Goal: Task Accomplishment & Management: Complete application form

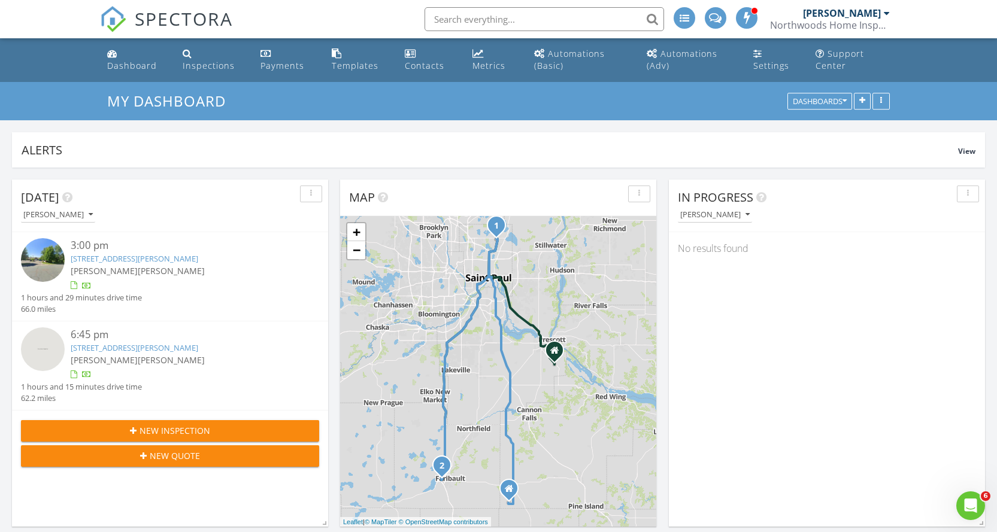
click at [177, 429] on span "New Inspection" at bounding box center [174, 430] width 71 height 13
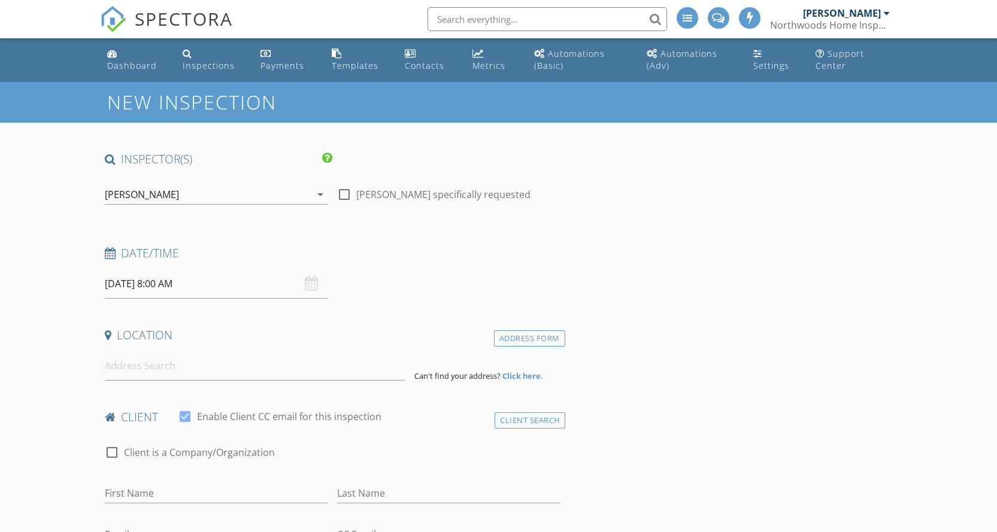
click at [220, 199] on div "[PERSON_NAME]" at bounding box center [208, 194] width 207 height 19
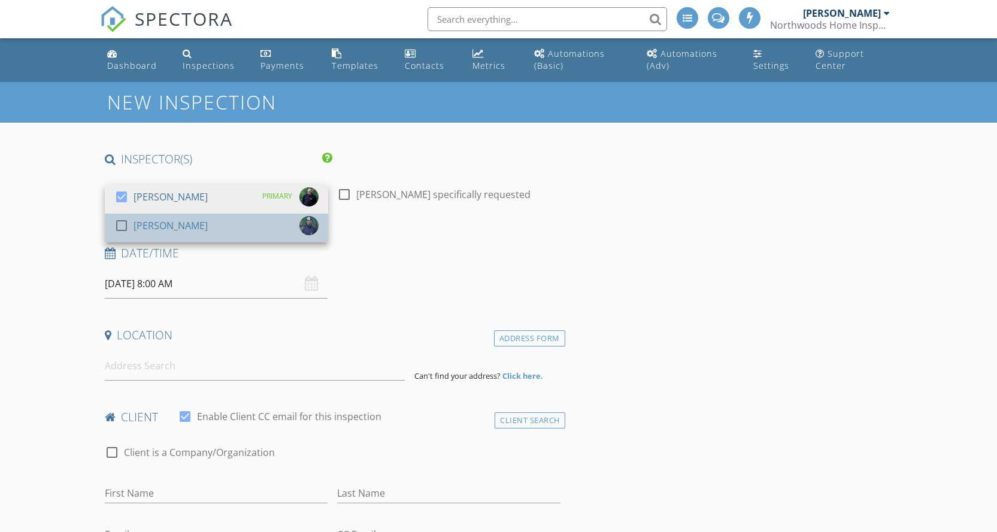
click at [148, 233] on div "[PERSON_NAME]" at bounding box center [171, 225] width 74 height 19
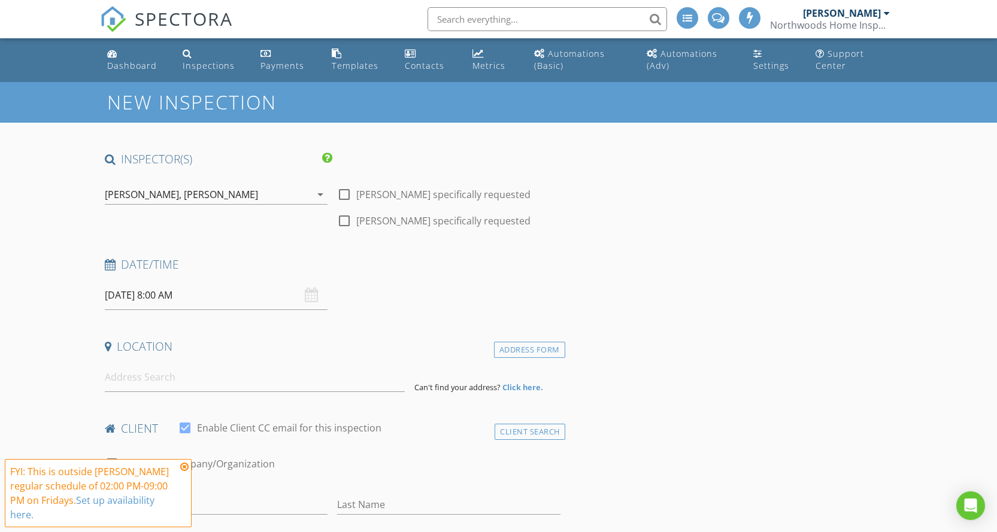
click at [128, 303] on input "08/29/2025 8:00 AM" at bounding box center [216, 295] width 223 height 29
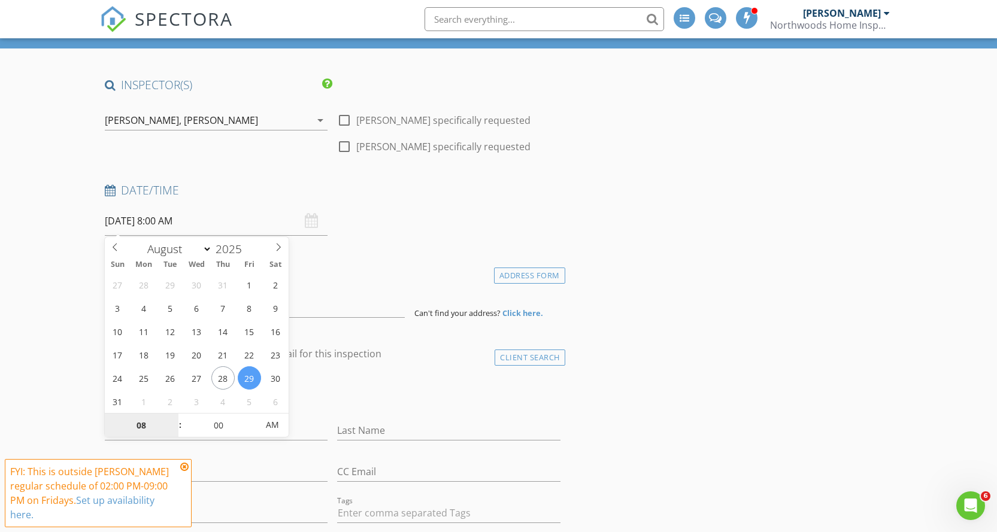
scroll to position [239, 0]
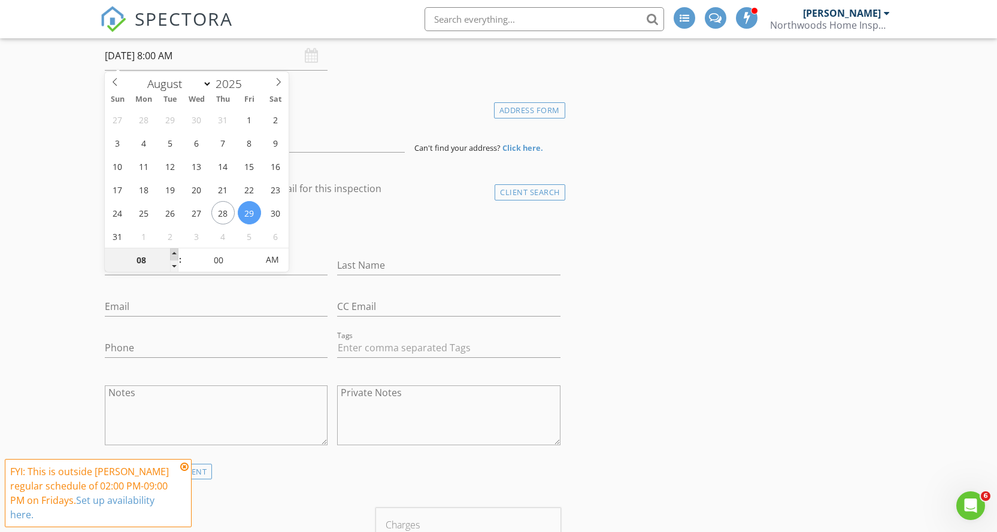
type input "09"
type input "08/29/2025 9:00 AM"
click at [175, 254] on span at bounding box center [174, 254] width 8 height 12
type input "10"
type input "08/29/2025 10:00 AM"
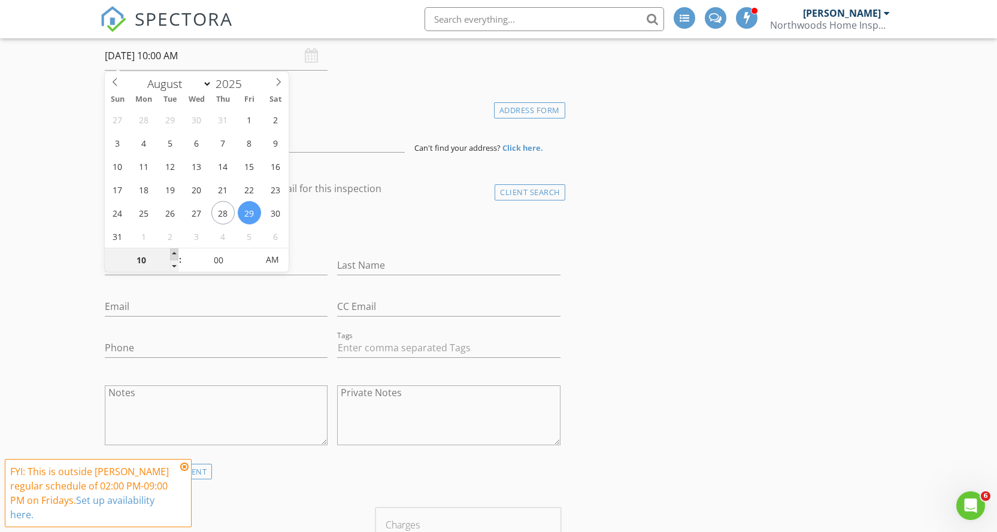
click at [175, 254] on span at bounding box center [174, 254] width 8 height 12
type input "11"
type input "08/29/2025 11:00 AM"
click at [175, 254] on span at bounding box center [174, 254] width 8 height 12
type input "12"
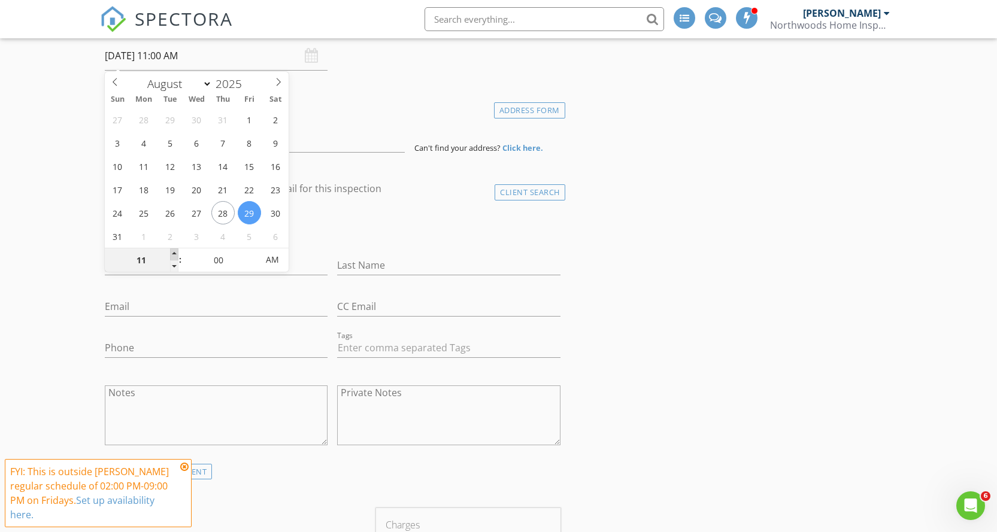
type input "08/29/2025 12:00 PM"
click at [175, 254] on span at bounding box center [174, 254] width 8 height 12
type input "01"
type input "08/29/2025 1:00 PM"
click at [175, 254] on span at bounding box center [174, 254] width 8 height 12
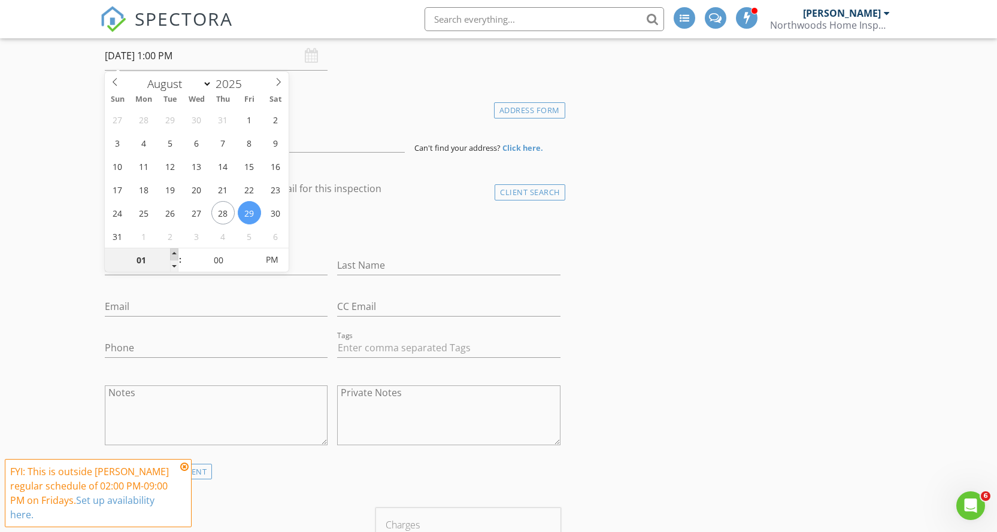
type input "02"
type input "08/29/2025 2:00 PM"
click at [175, 254] on span at bounding box center [174, 254] width 8 height 12
type input "03"
type input "[DATE] 3:00 PM"
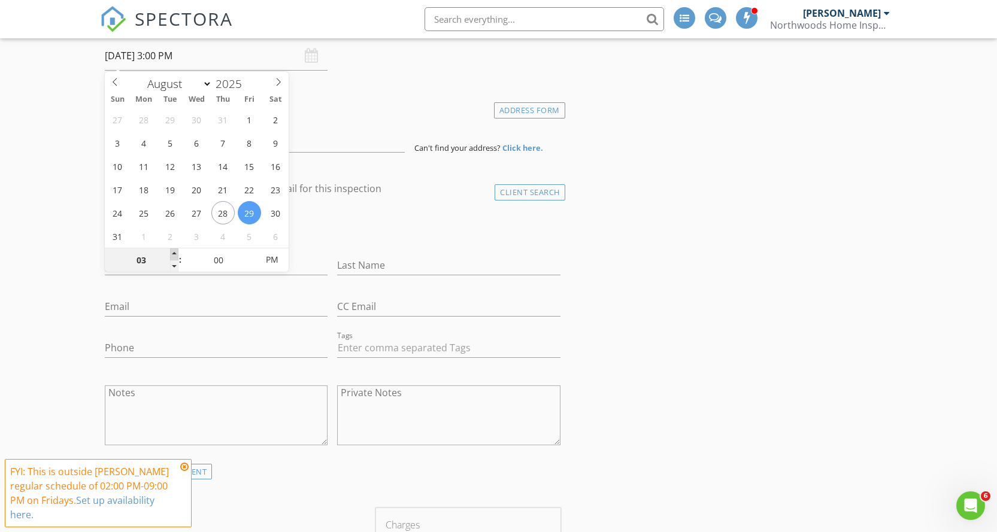
click at [175, 254] on span at bounding box center [174, 254] width 8 height 12
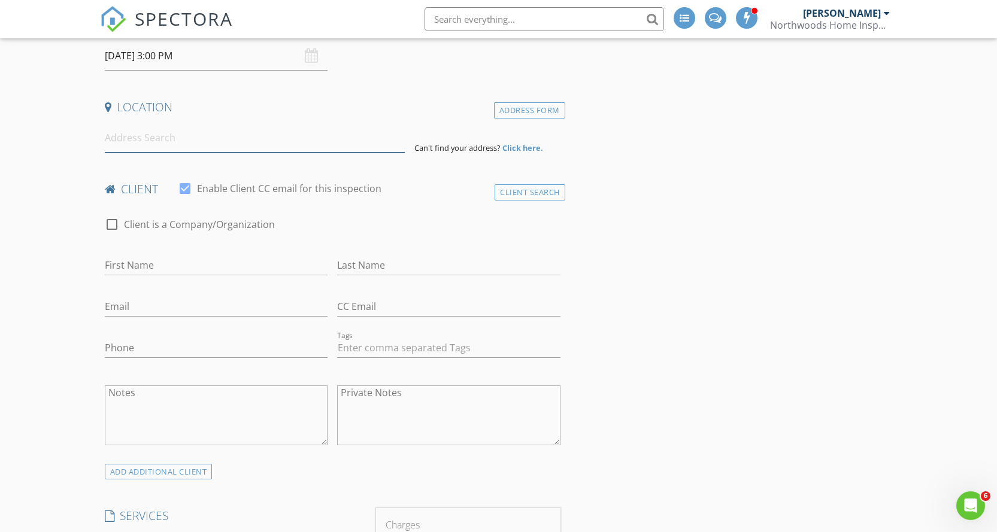
click at [180, 143] on input at bounding box center [255, 137] width 301 height 29
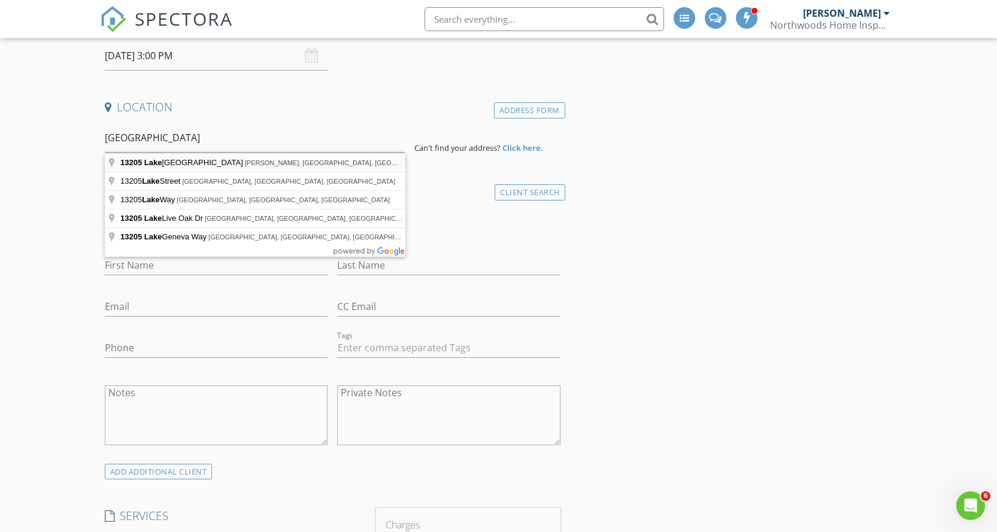
type input "13205 Lake Place Road, Zimmerman, MN, USA"
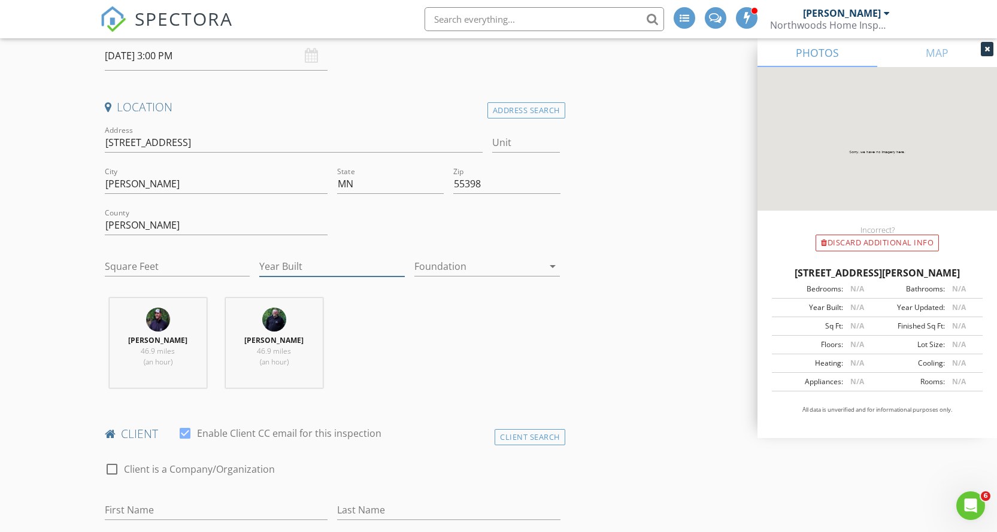
click at [277, 260] on input "Year Built" at bounding box center [331, 267] width 145 height 20
type input "1995"
click at [442, 261] on div at bounding box center [478, 266] width 129 height 19
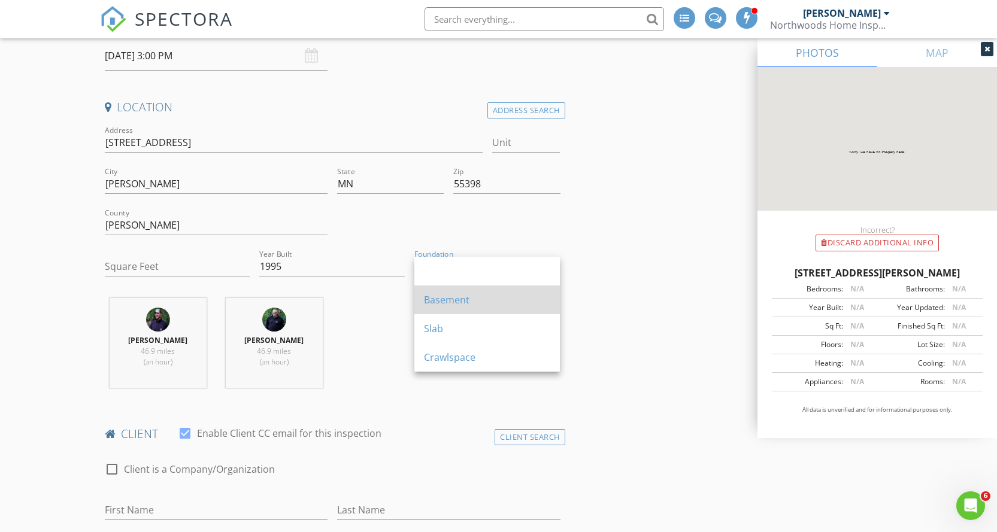
click at [435, 290] on div "Basement" at bounding box center [487, 300] width 126 height 29
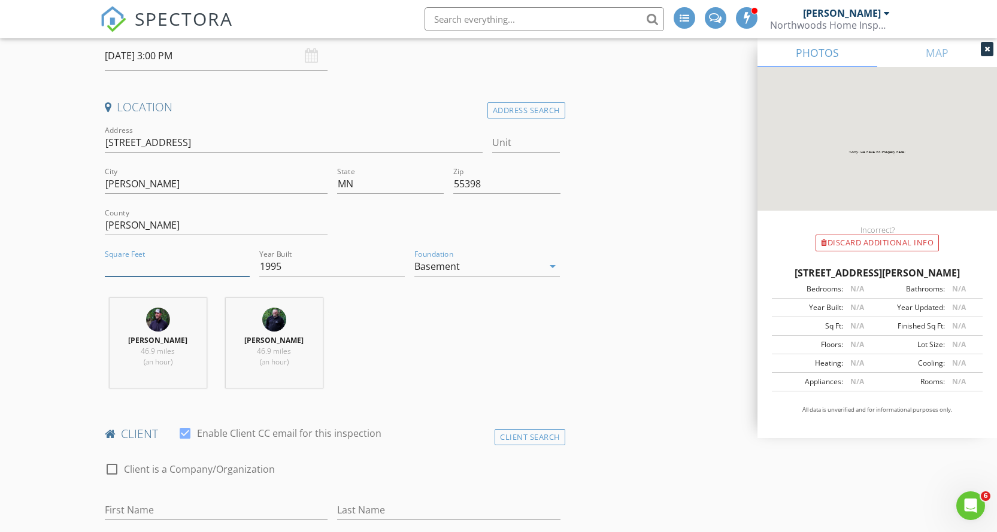
click at [182, 274] on input "Square Feet" at bounding box center [177, 267] width 145 height 20
type input "2418"
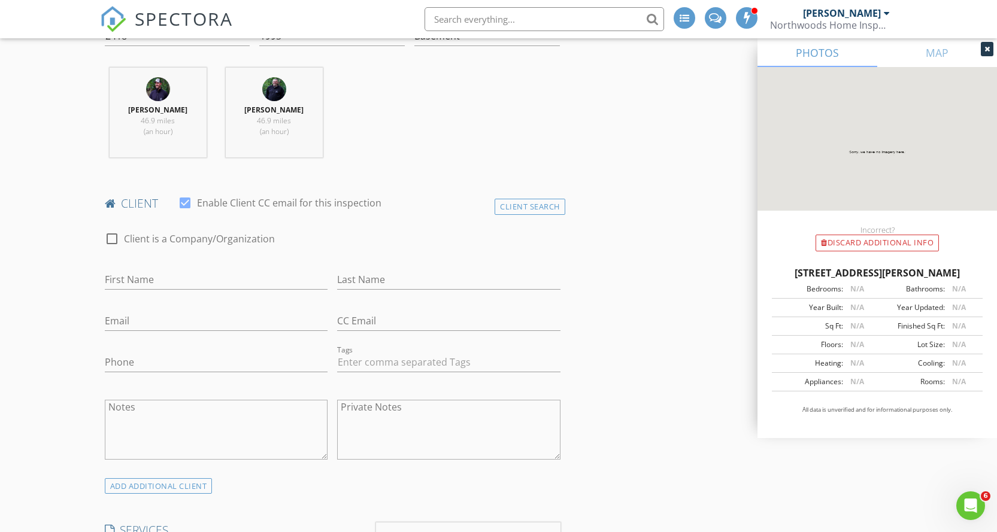
scroll to position [479, 0]
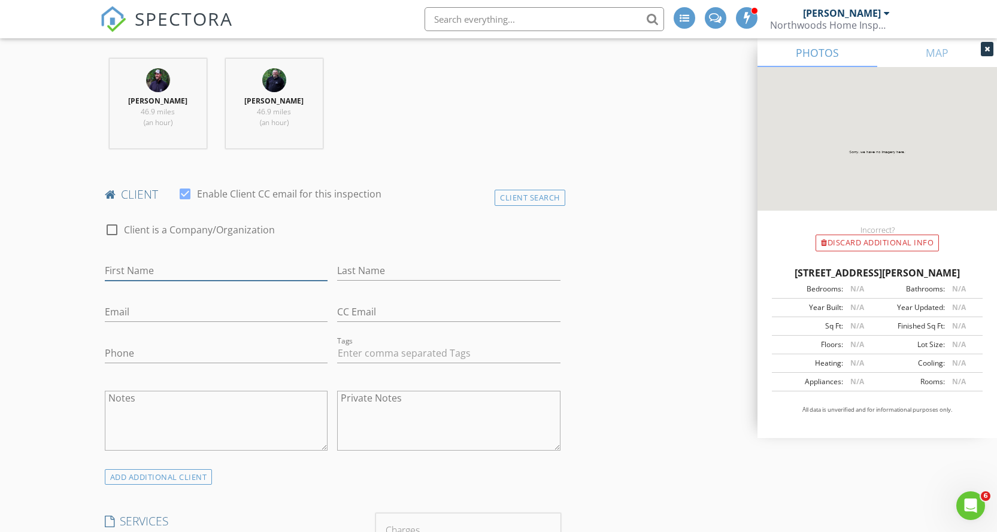
click at [137, 268] on input "First Name" at bounding box center [216, 271] width 223 height 20
type input "[PERSON_NAME]"
type input "Hood"
type input "[EMAIL_ADDRESS][DOMAIN_NAME]"
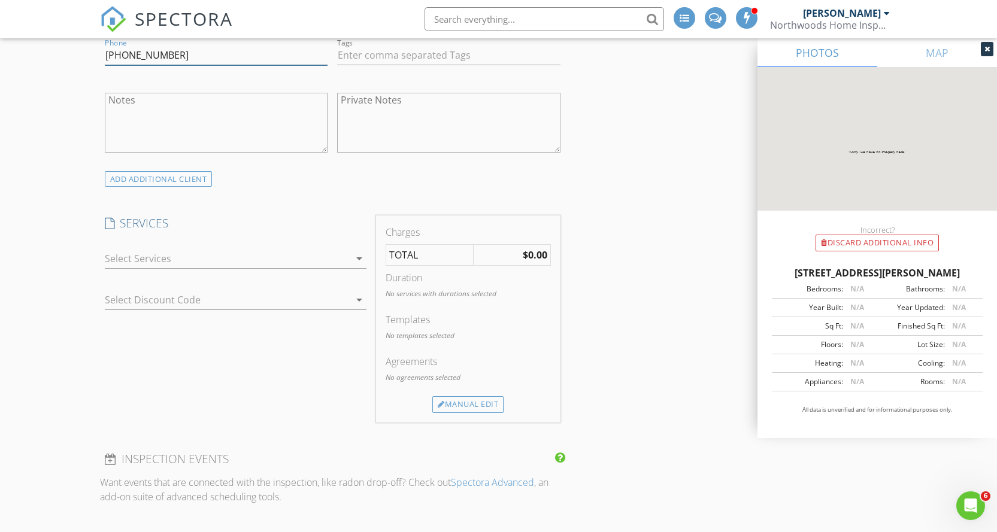
scroll to position [778, 0]
type input "[PHONE_NUMBER]"
click at [169, 266] on div at bounding box center [227, 257] width 245 height 19
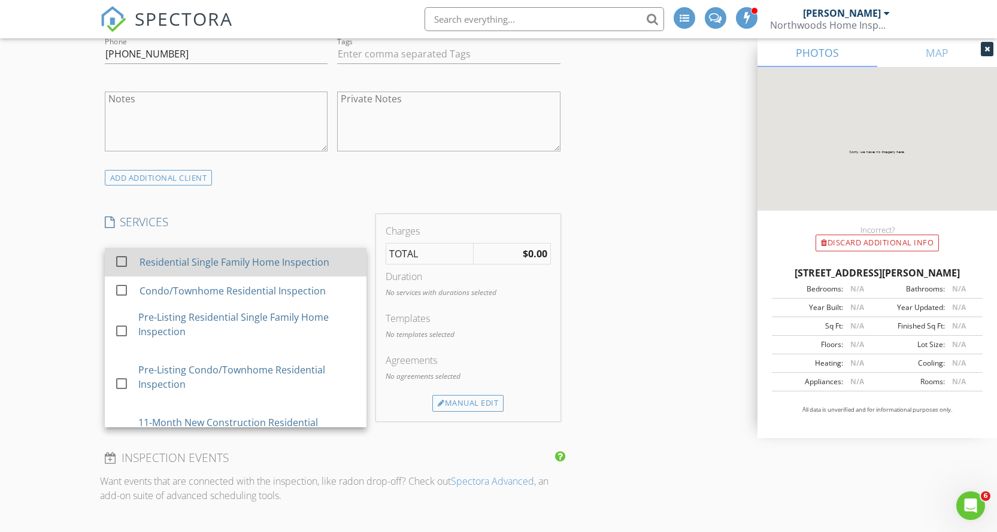
click at [119, 260] on div at bounding box center [121, 261] width 20 height 20
checkbox input "true"
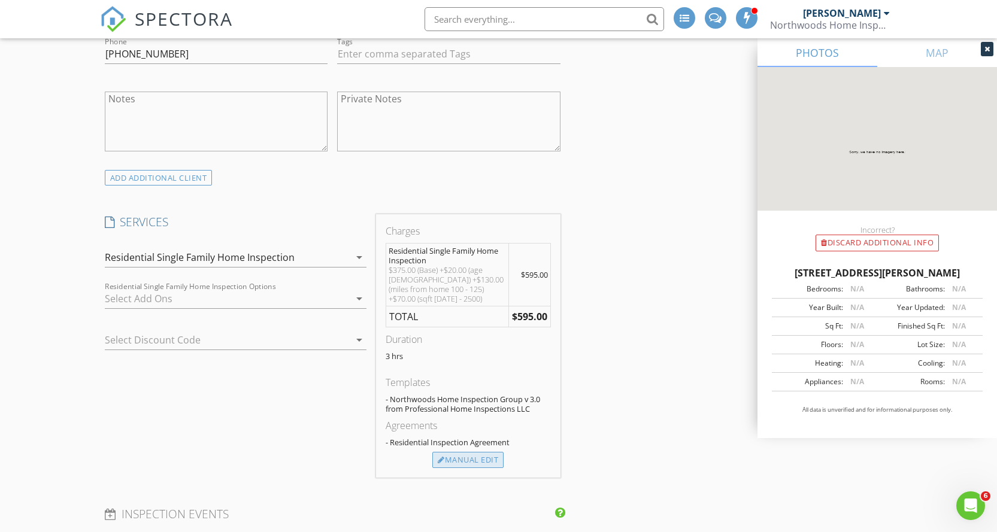
click at [469, 464] on div "Manual Edit" at bounding box center [467, 460] width 71 height 17
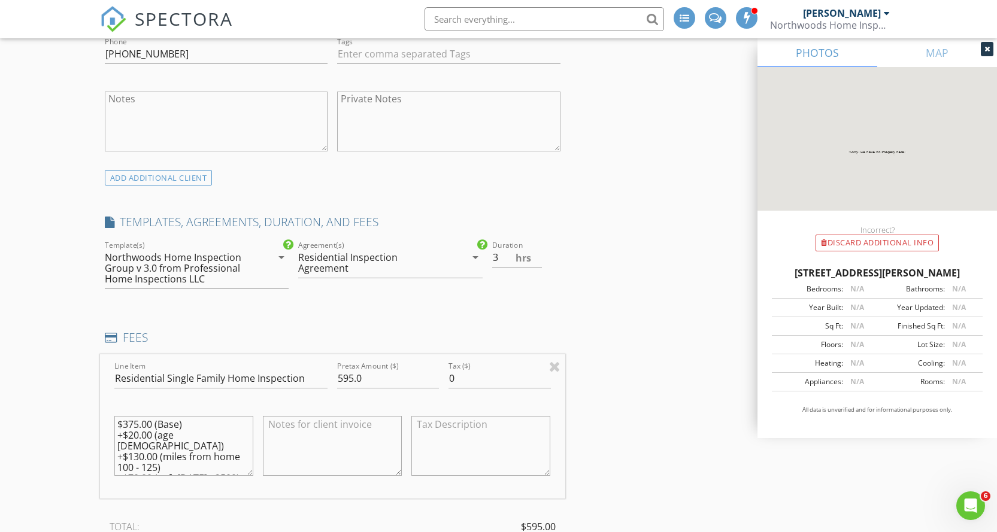
click at [134, 448] on textarea "$375.00 (Base) +$20.00 (age 20 - 30) +$130.00 (miles from home 100 - 125) +$70.…" at bounding box center [183, 446] width 139 height 60
click at [161, 457] on textarea "$375.00 (Base) +$20.00 (age 20 - 30) +$30.00 (miles from home 100 - 125) +$70.0…" at bounding box center [183, 446] width 139 height 60
type textarea "$375.00 (Base) +$20.00 (age [DEMOGRAPHIC_DATA]) +$30.00 (miles from home 50-75)…"
click at [345, 379] on input "595.0" at bounding box center [388, 379] width 102 height 20
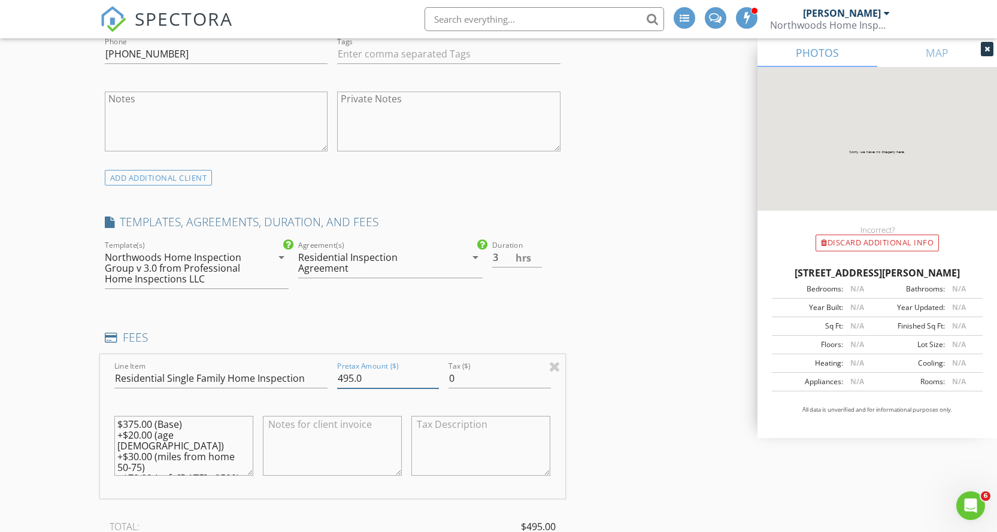
type input "495.0"
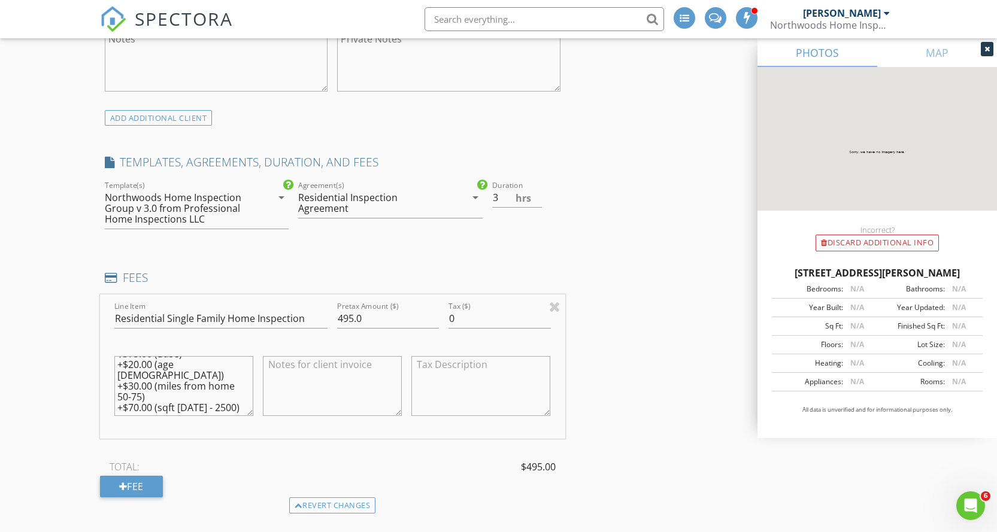
scroll to position [0, 0]
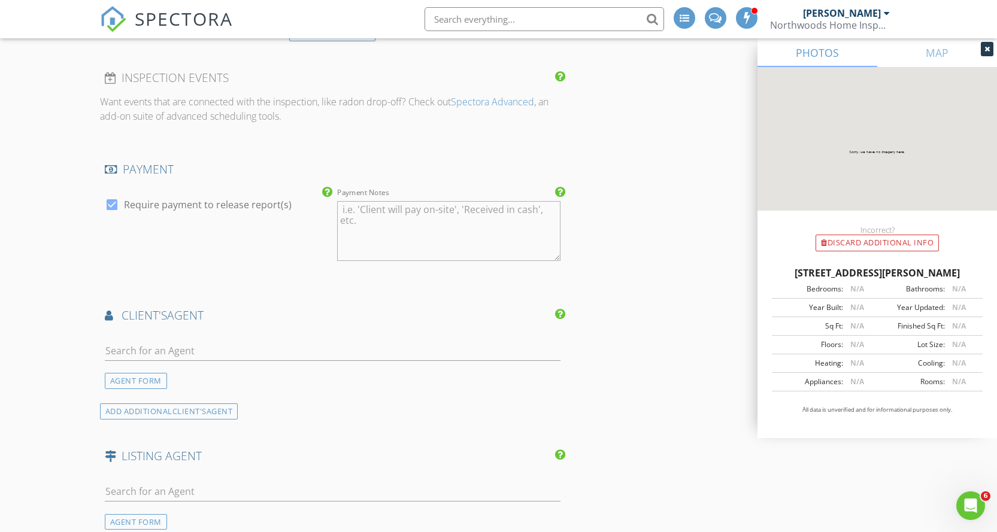
scroll to position [1317, 0]
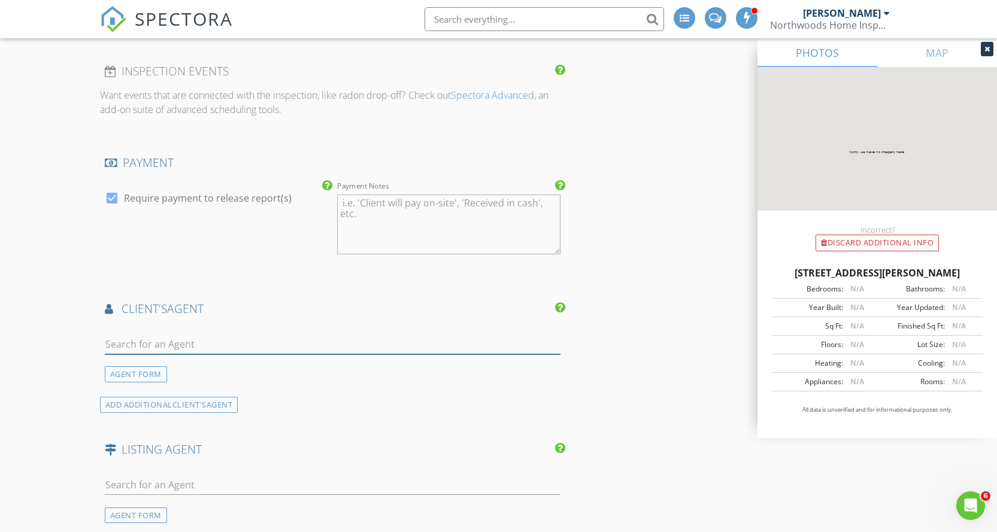
click at [164, 351] on input "text" at bounding box center [333, 345] width 456 height 20
click at [146, 375] on div "AGENT FORM" at bounding box center [136, 374] width 62 height 16
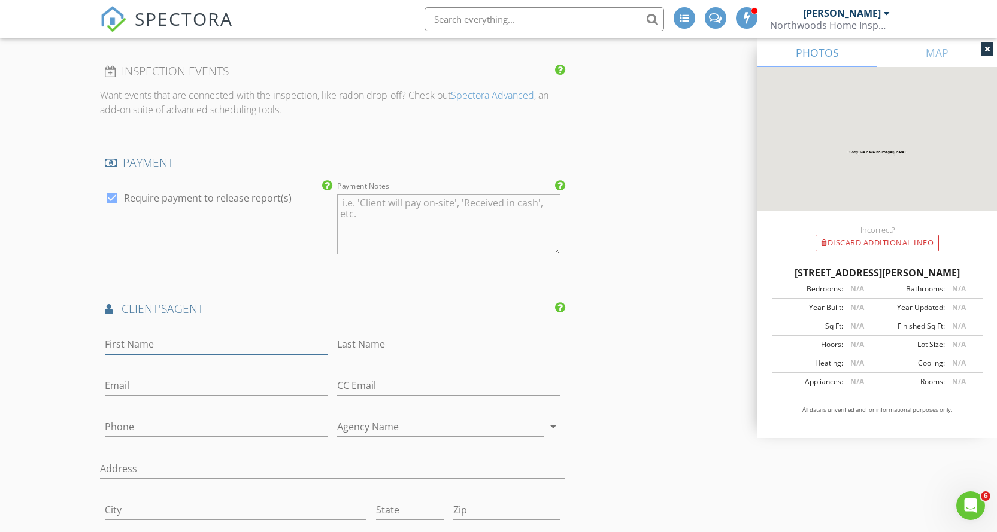
click at [152, 347] on input "First Name" at bounding box center [216, 345] width 223 height 20
type input "[PERSON_NAME]"
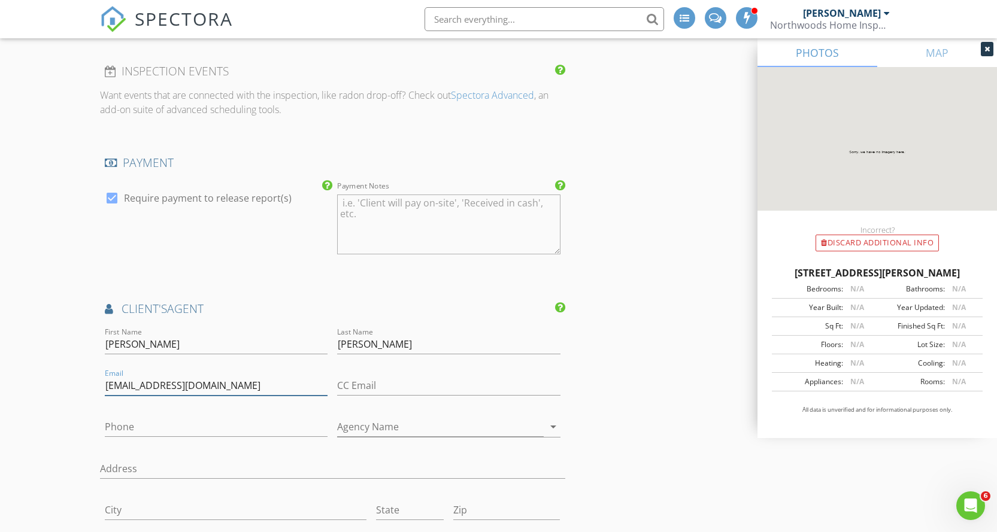
type input "[EMAIL_ADDRESS][DOMAIN_NAME]"
type input "[PHONE_NUMBER]"
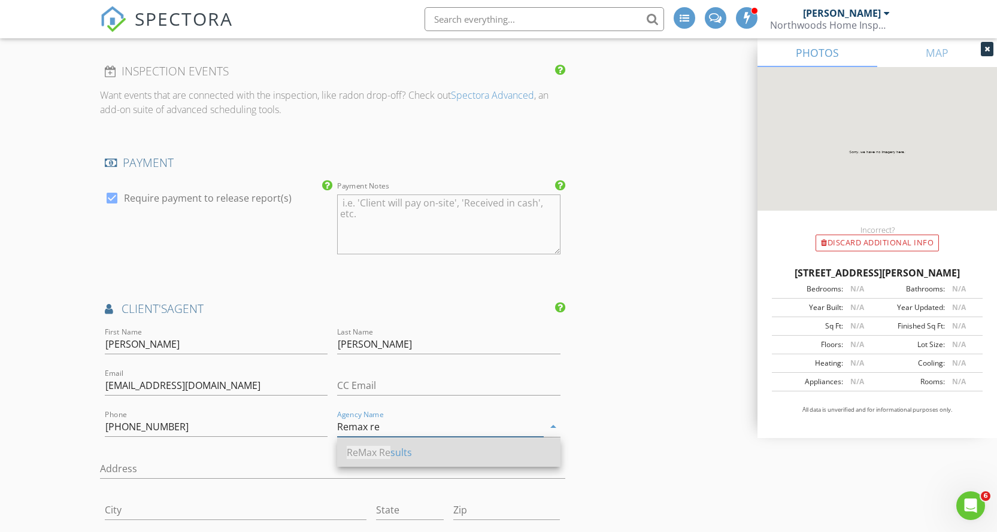
click at [382, 456] on span "ReMax Re" at bounding box center [369, 452] width 44 height 13
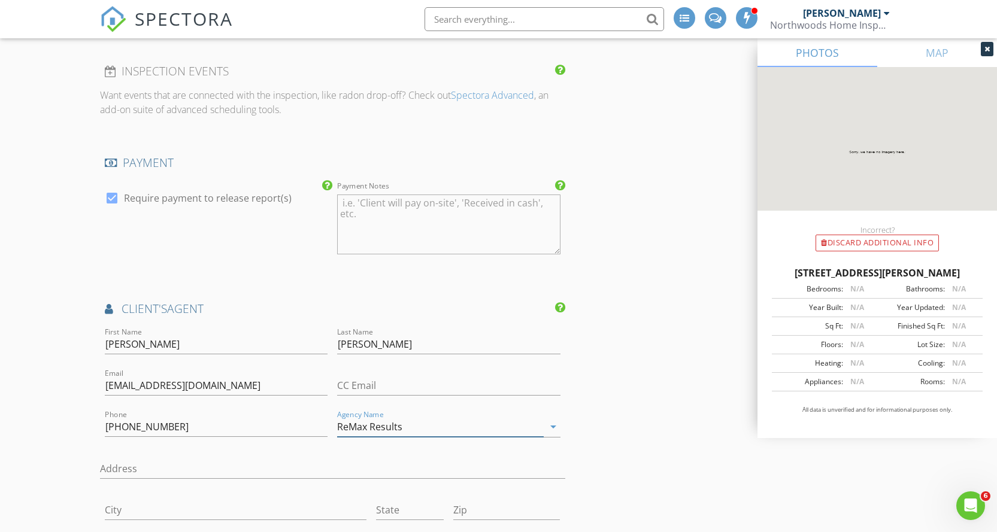
type input "ReMax Results"
click at [41, 447] on div "New Inspection INSPECTOR(S) check_box Ryan Moore PRIMARY check_box James Frankl…" at bounding box center [498, 218] width 997 height 2907
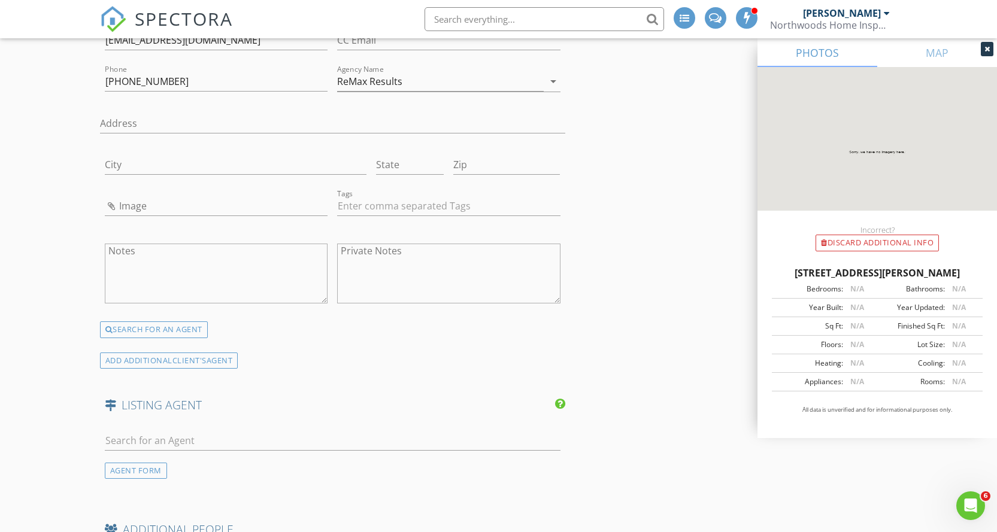
scroll to position [1676, 0]
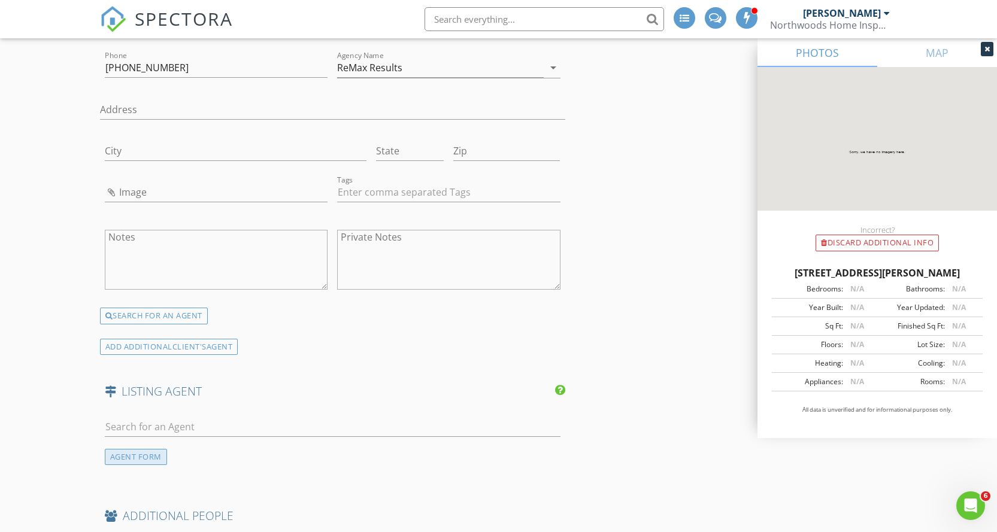
click at [147, 465] on div "AGENT FORM" at bounding box center [136, 457] width 62 height 16
click at [147, 427] on input "First Name" at bounding box center [216, 427] width 223 height 20
type input "Alexandra"
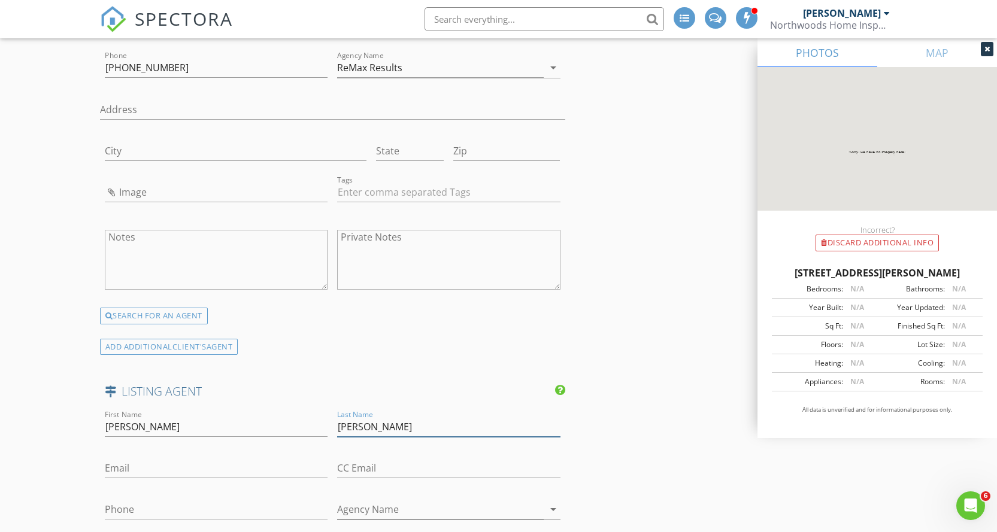
type input "Oleen"
type input "[EMAIL_ADDRESS][DOMAIN_NAME]"
type input "[PHONE_NUMBER]"
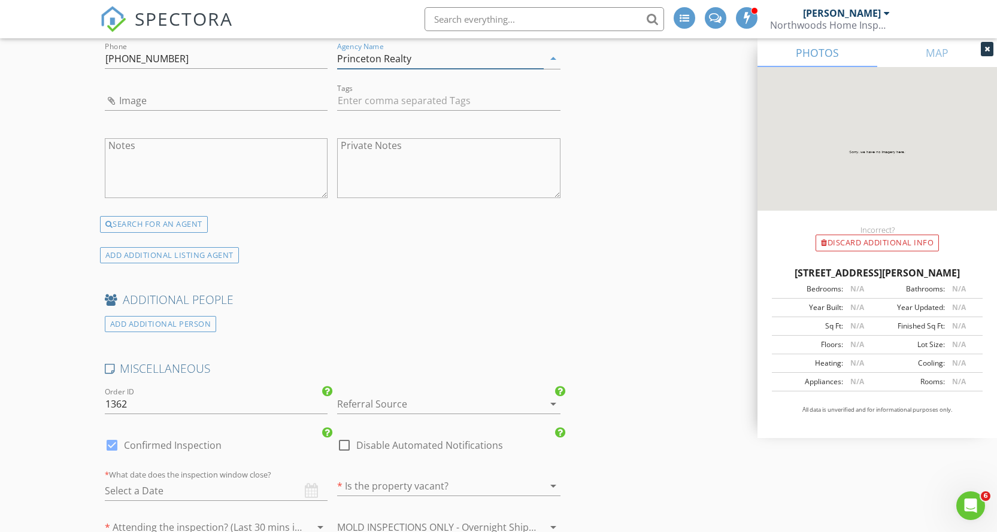
scroll to position [2215, 0]
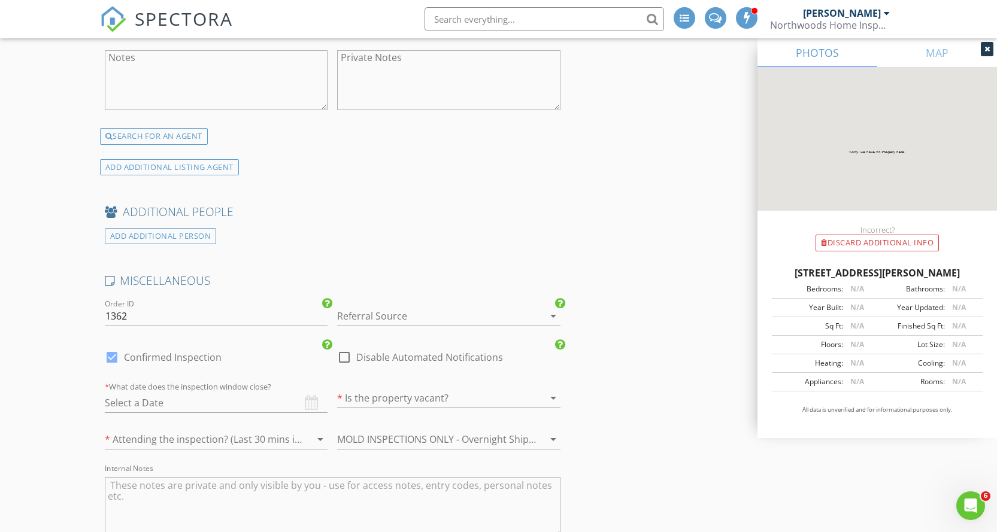
type input "Princeton Realty"
click at [371, 321] on div at bounding box center [432, 316] width 190 height 19
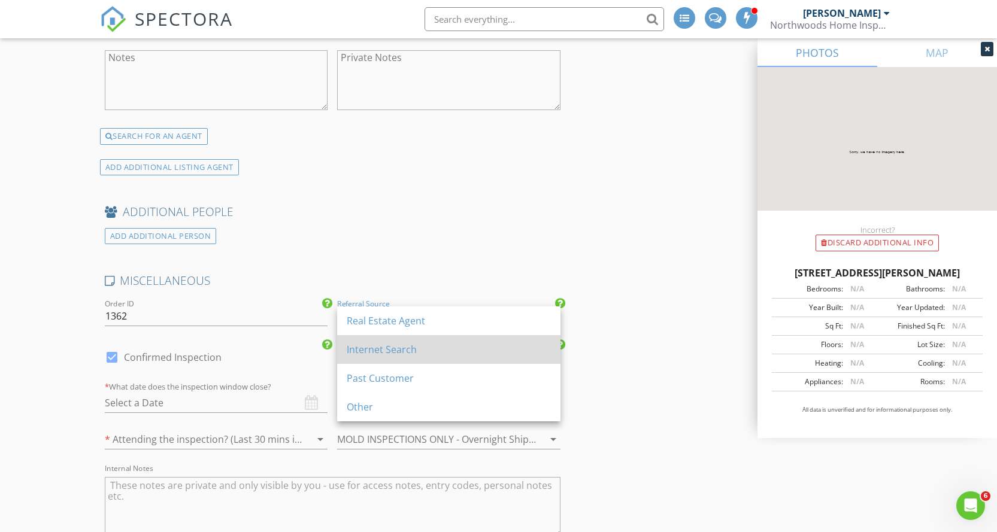
click at [371, 351] on div "Internet Search" at bounding box center [449, 349] width 204 height 14
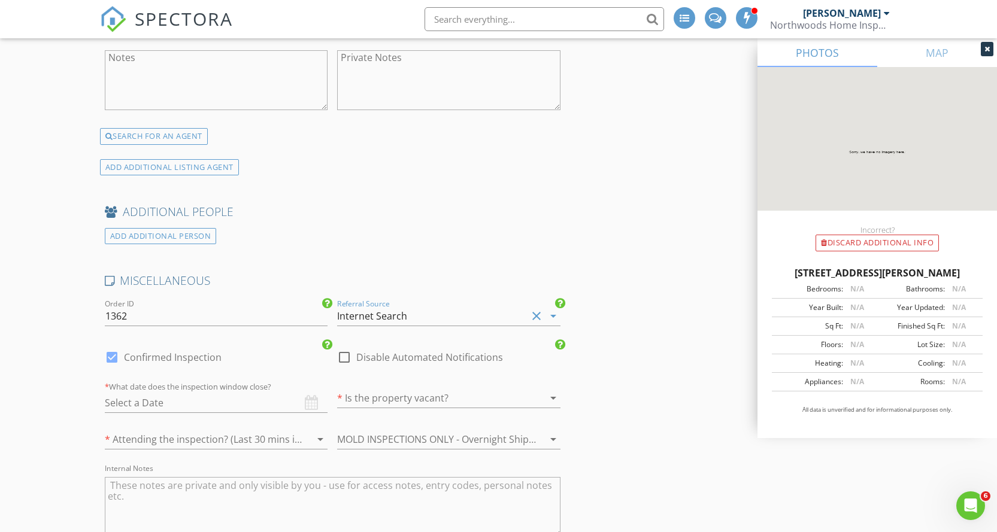
click at [214, 405] on input "text" at bounding box center [216, 403] width 223 height 20
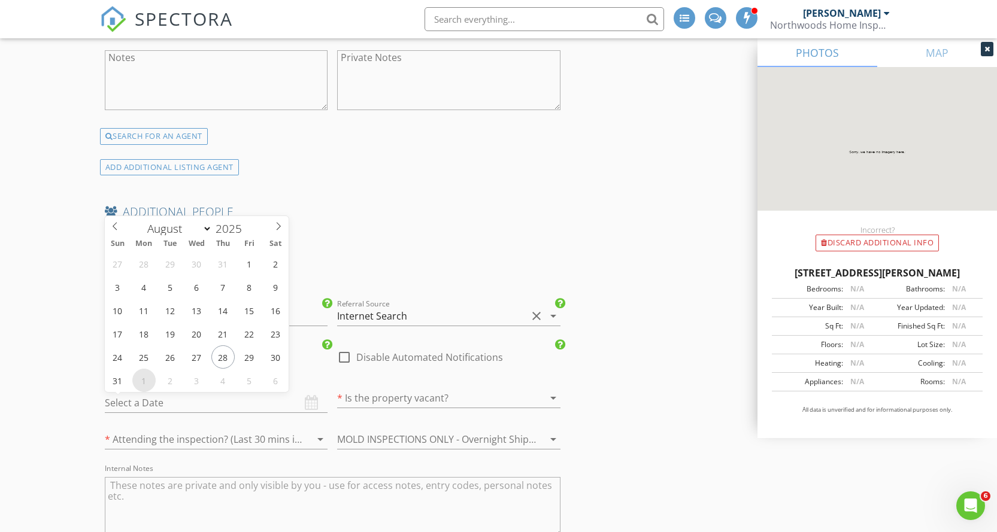
type input "[DATE]"
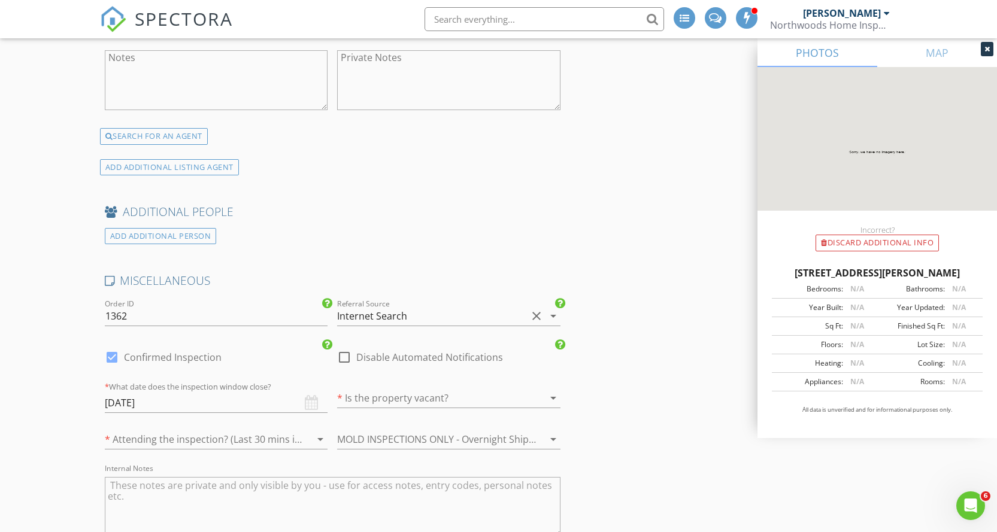
click at [456, 402] on div at bounding box center [432, 398] width 190 height 19
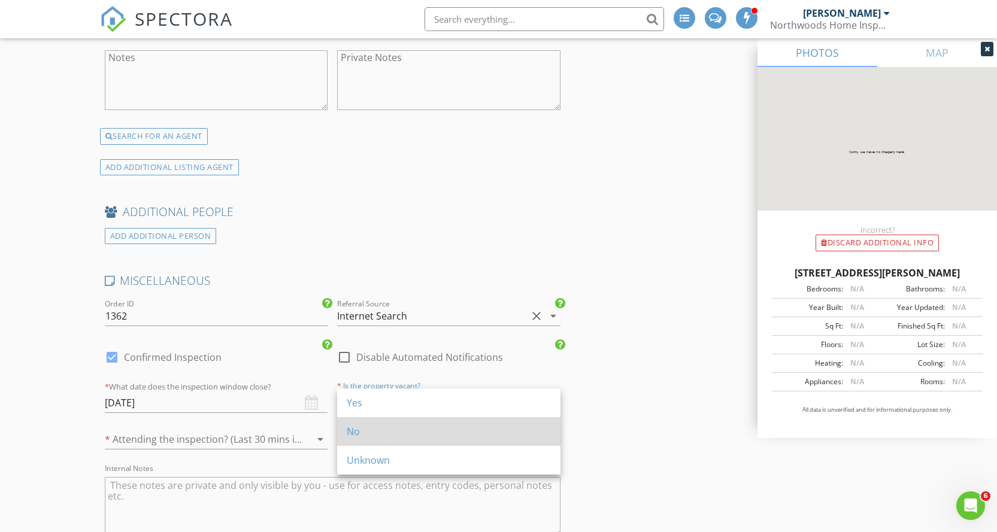
click at [398, 433] on div "No" at bounding box center [449, 431] width 204 height 14
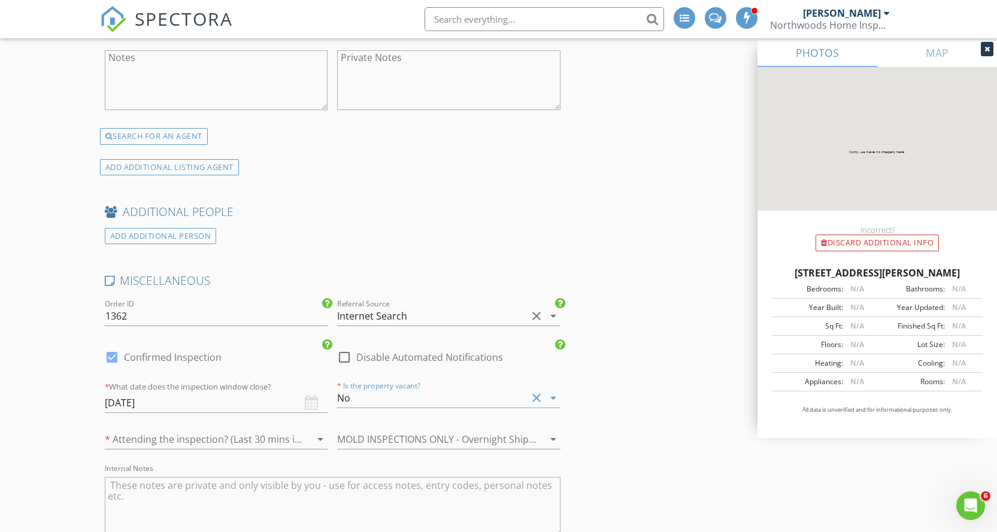
click at [247, 430] on div at bounding box center [200, 439] width 190 height 19
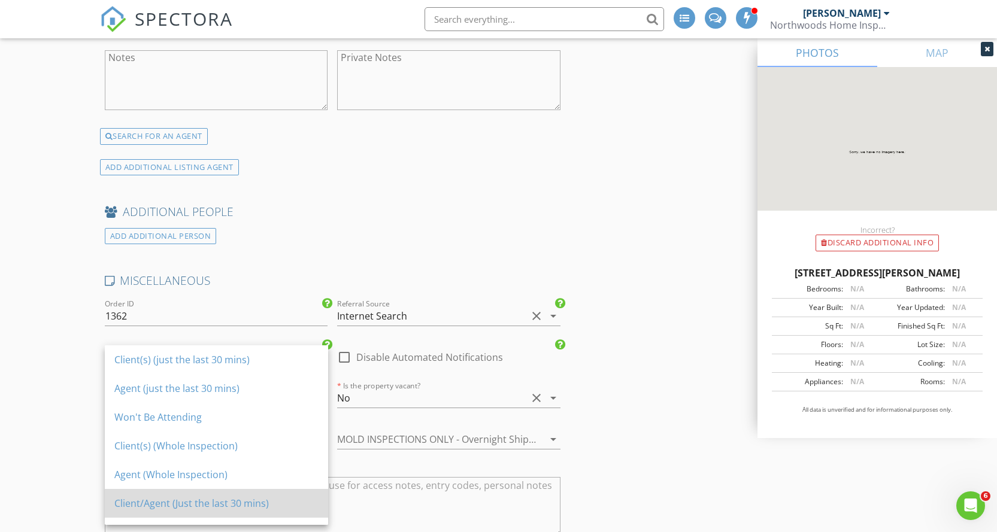
click at [196, 508] on div "Client/Agent (Just the last 30 mins)" at bounding box center [216, 503] width 204 height 14
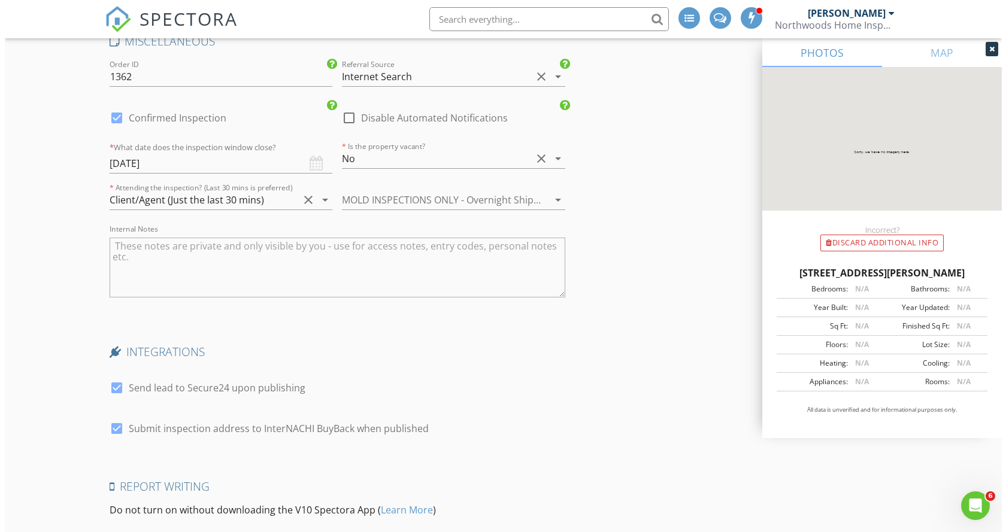
scroll to position [2692, 0]
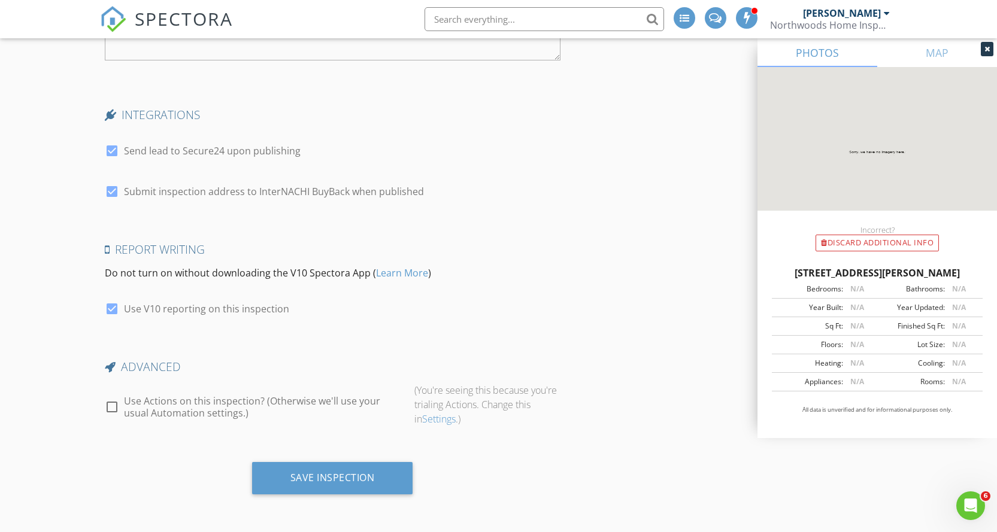
click at [111, 410] on div at bounding box center [112, 407] width 20 height 20
checkbox input "true"
click at [444, 414] on div "Preview Actions" at bounding box center [459, 408] width 90 height 17
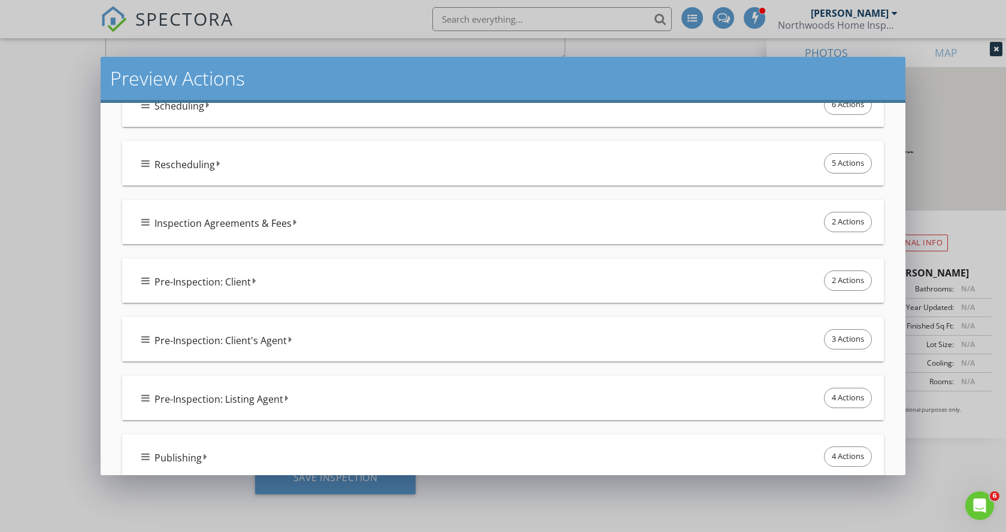
scroll to position [120, 0]
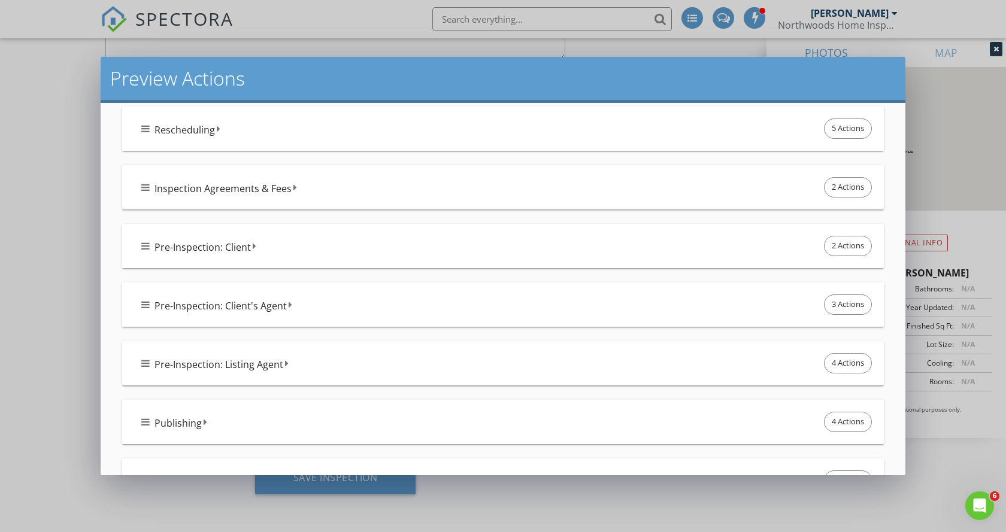
click at [145, 305] on icon at bounding box center [145, 305] width 8 height 10
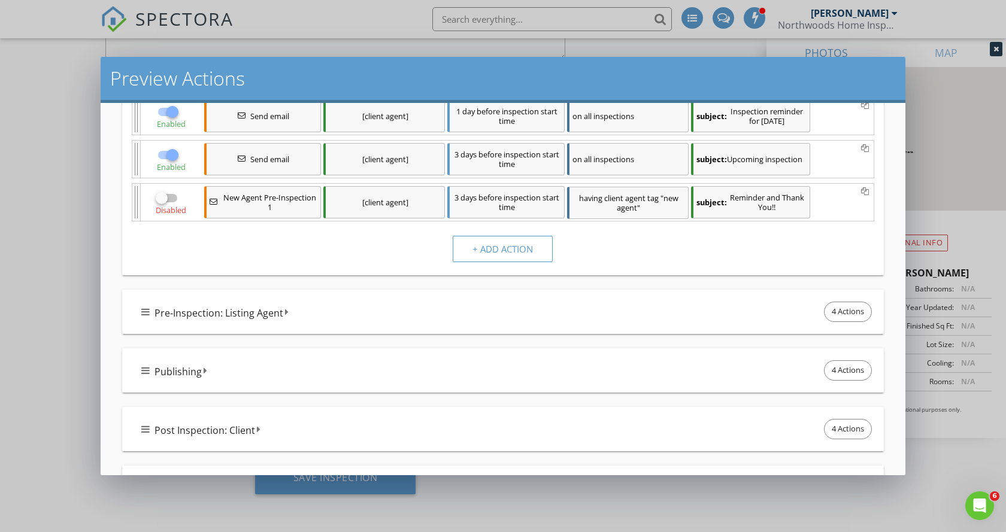
scroll to position [180, 0]
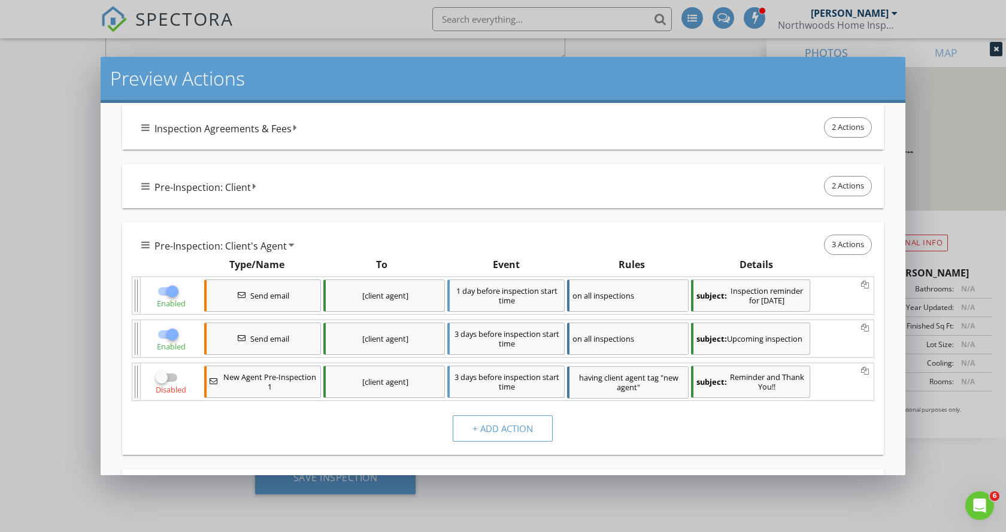
click at [150, 249] on div "Pre-Inspection: Client's Agent 3 Actions" at bounding box center [507, 244] width 733 height 25
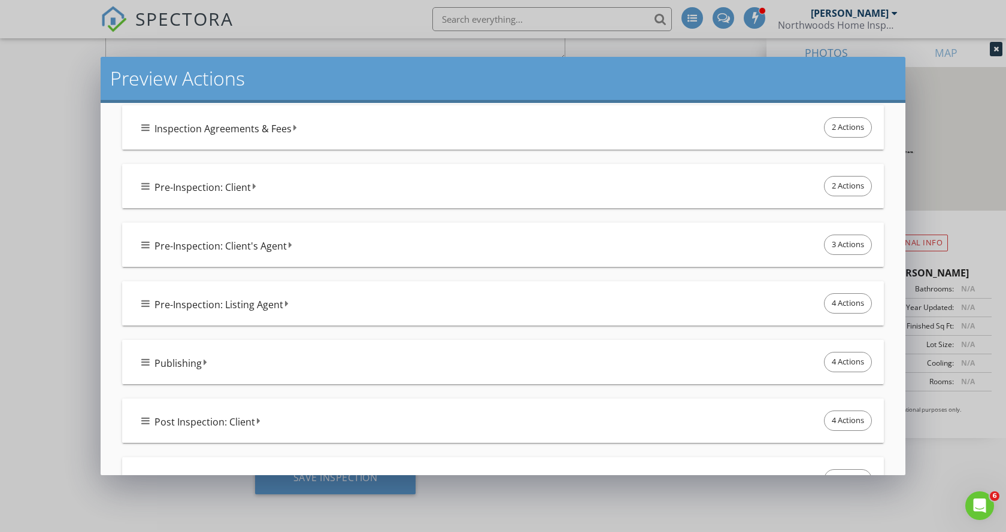
click at [140, 307] on div "Pre-Inspection: Listing Agent 4 Actions" at bounding box center [503, 303] width 762 height 44
click at [148, 305] on icon at bounding box center [145, 304] width 8 height 10
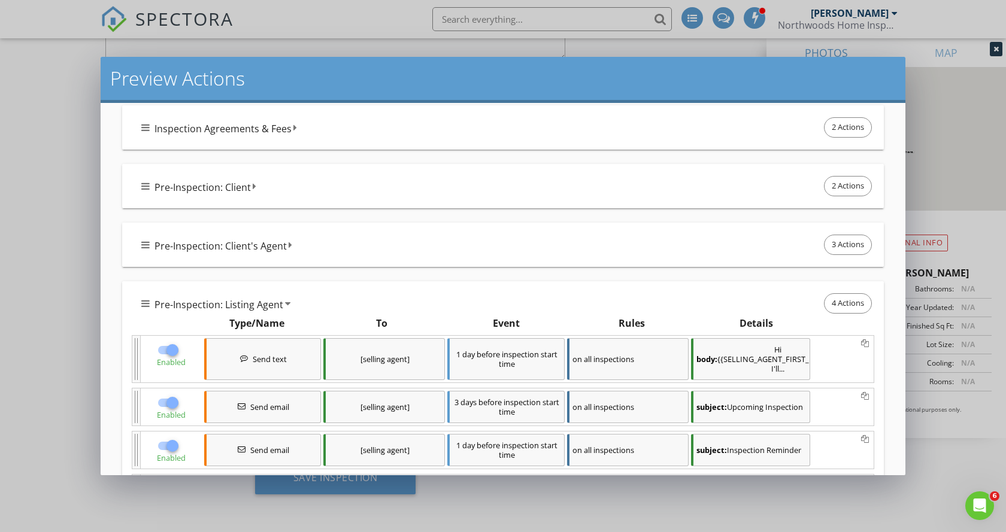
scroll to position [359, 0]
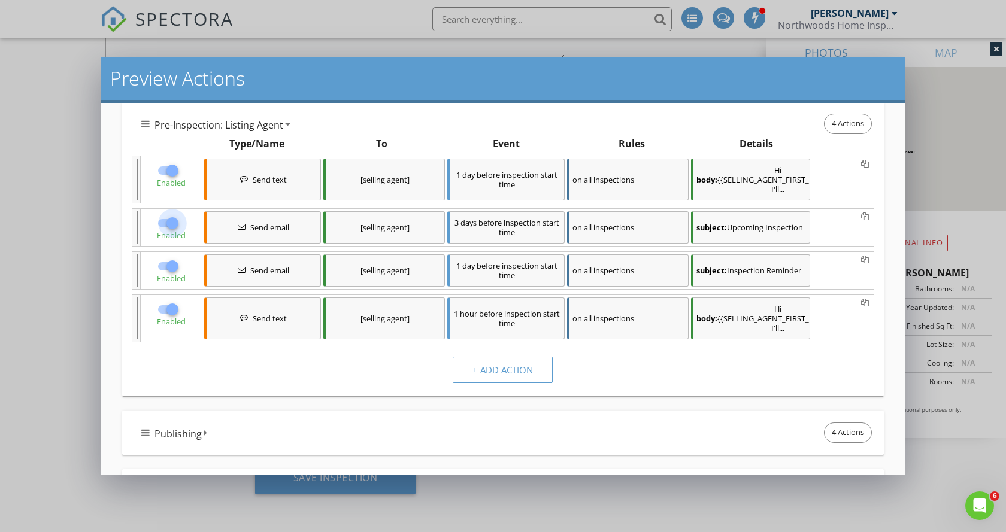
click at [181, 225] on div at bounding box center [172, 223] width 20 height 20
checkbox input "false"
click at [173, 313] on div at bounding box center [172, 309] width 20 height 20
checkbox input "false"
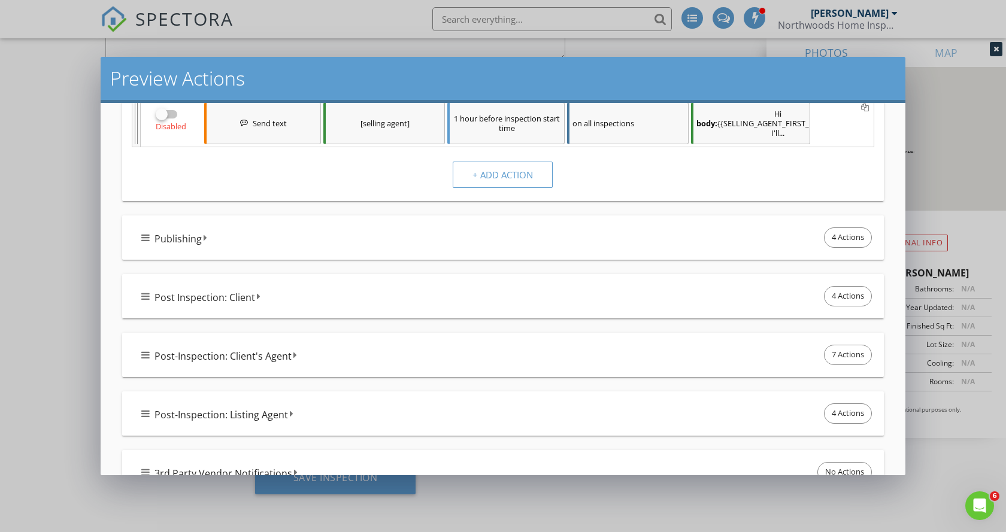
scroll to position [756, 0]
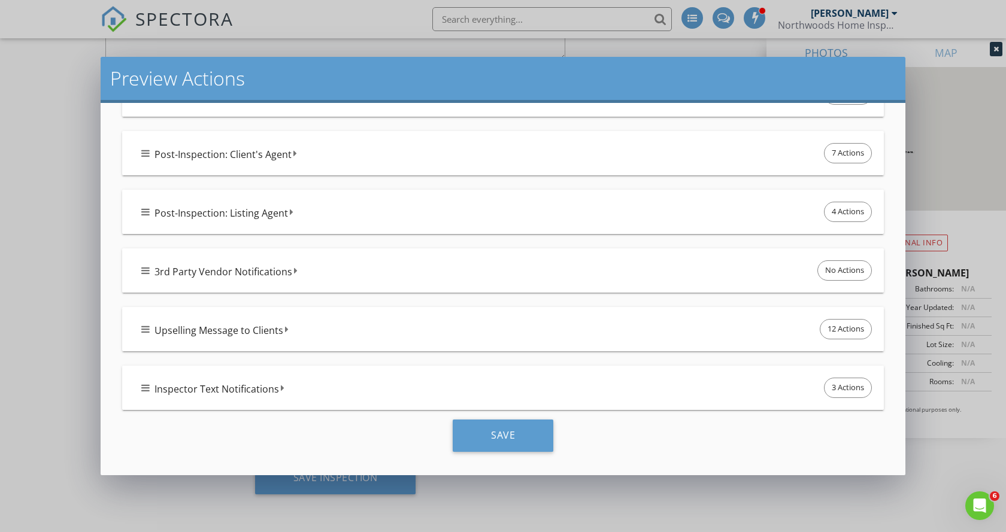
click at [142, 205] on div "Post-Inspection: Listing Agent 4 Actions" at bounding box center [507, 211] width 733 height 25
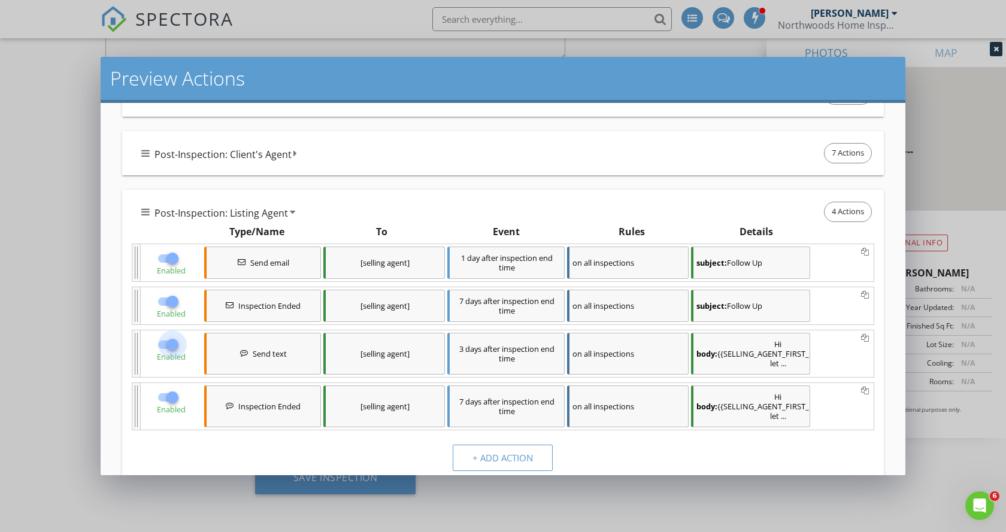
click at [172, 339] on div at bounding box center [172, 345] width 20 height 20
checkbox input "false"
click at [169, 402] on div at bounding box center [172, 397] width 20 height 20
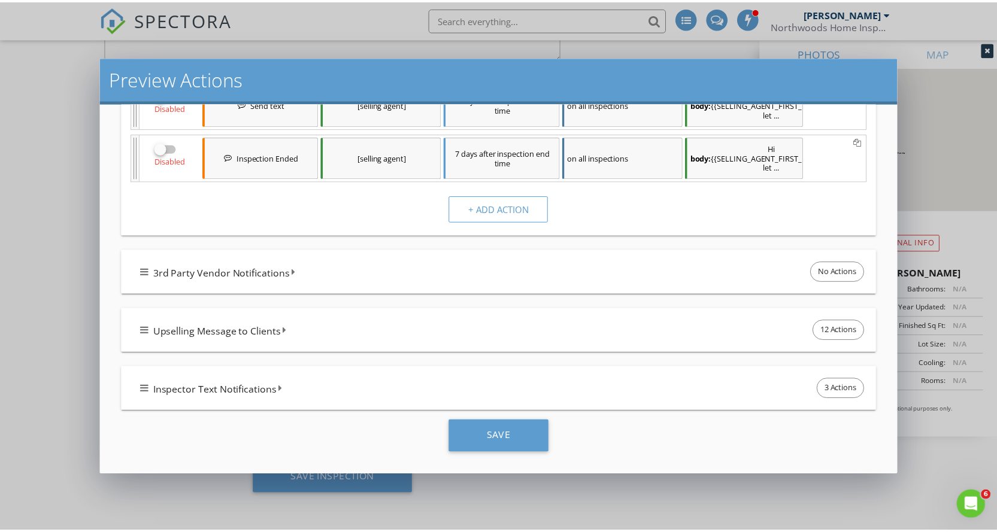
scroll to position [1006, 0]
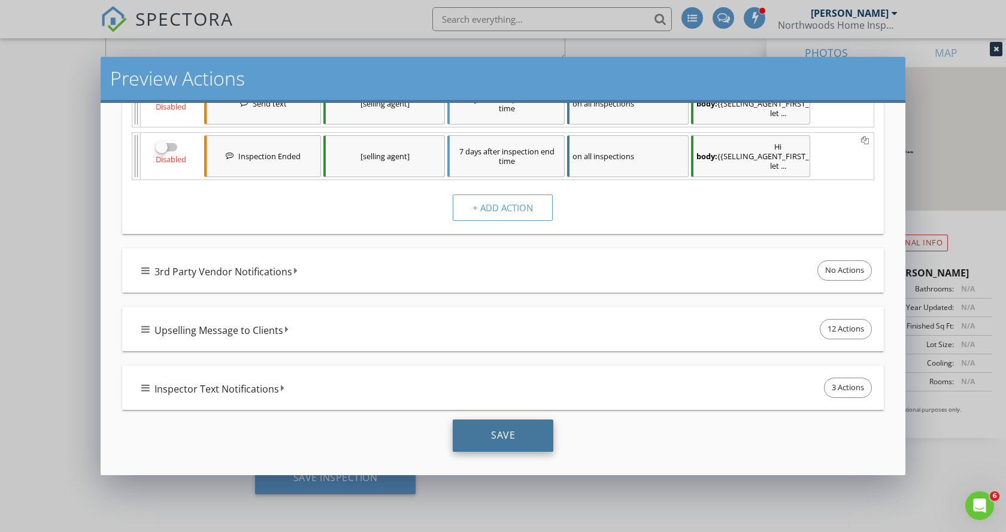
click at [505, 423] on div "Save" at bounding box center [503, 436] width 101 height 32
checkbox input "true"
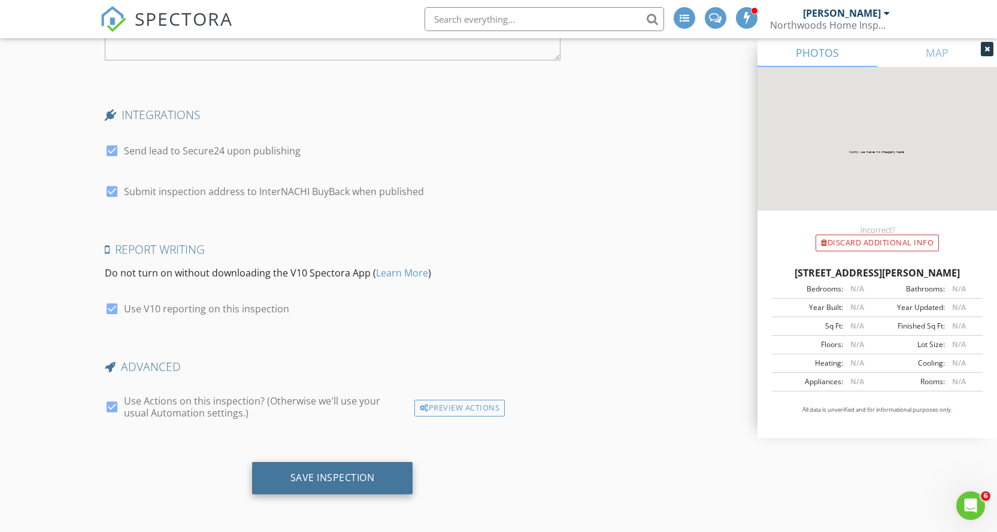
click at [365, 471] on div "Save Inspection" at bounding box center [332, 478] width 161 height 32
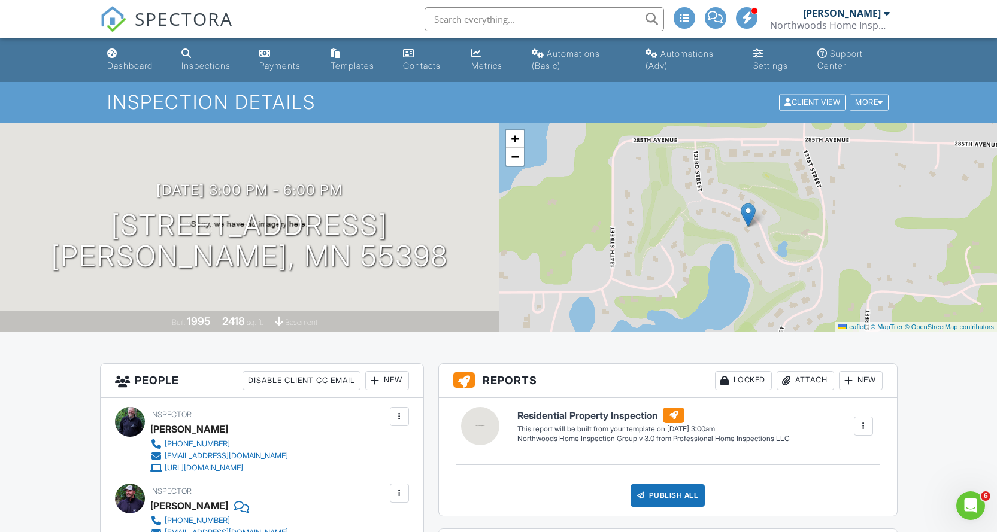
click at [474, 64] on div "Metrics" at bounding box center [486, 65] width 31 height 10
